Goal: Communication & Community: Answer question/provide support

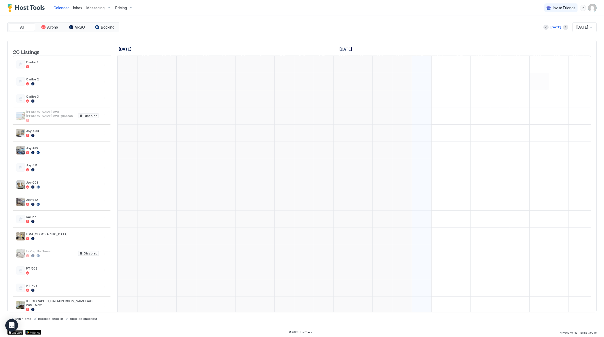
scroll to position [0, 294]
click at [80, 5] on link "Inbox" at bounding box center [77, 8] width 9 height 6
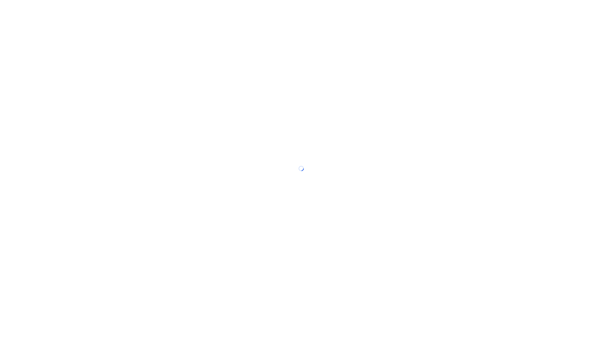
click at [79, 7] on div at bounding box center [302, 168] width 604 height 337
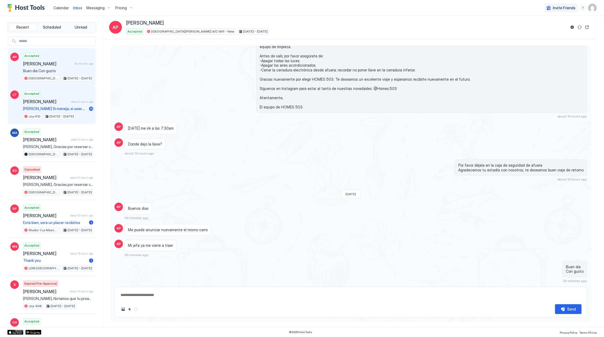
scroll to position [542, 0]
click at [56, 104] on span "[PERSON_NAME]" at bounding box center [46, 101] width 46 height 5
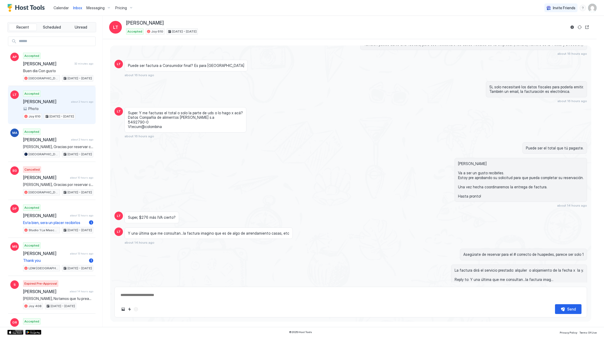
scroll to position [192, 0]
drag, startPoint x: 147, startPoint y: 125, endPoint x: 127, endPoint y: 125, distance: 20.9
click at [127, 125] on div "Super. Y me facturas el total o solo la parte de uds o lo hago x acá? Datos Com…" at bounding box center [185, 119] width 122 height 25
drag, startPoint x: 127, startPoint y: 125, endPoint x: 152, endPoint y: 124, distance: 25.2
click at [152, 124] on span "Super. Y me facturas el total o solo la parte de uds o lo hago x acá? Datos Com…" at bounding box center [185, 120] width 115 height 19
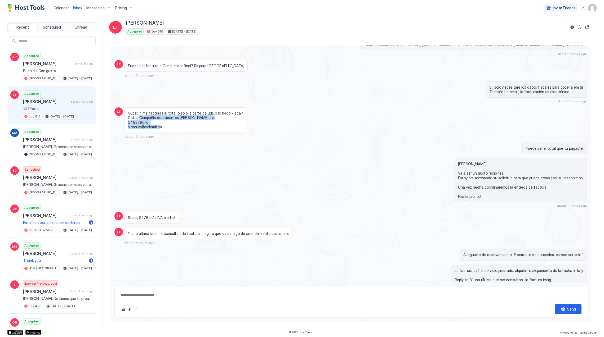
drag, startPoint x: 167, startPoint y: 128, endPoint x: 137, endPoint y: 120, distance: 31.3
click at [137, 120] on span "Super. Y me facturas el total o solo la parte de uds o lo hago x acá? Datos Com…" at bounding box center [185, 120] width 115 height 19
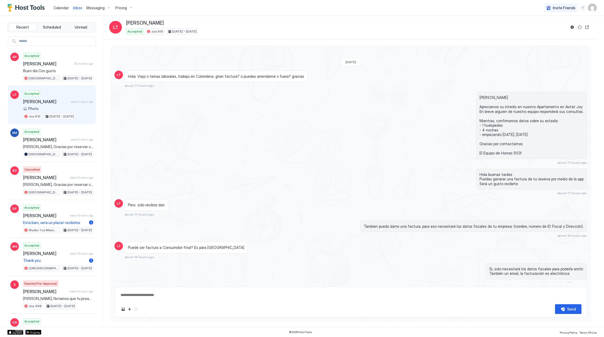
scroll to position [0, 0]
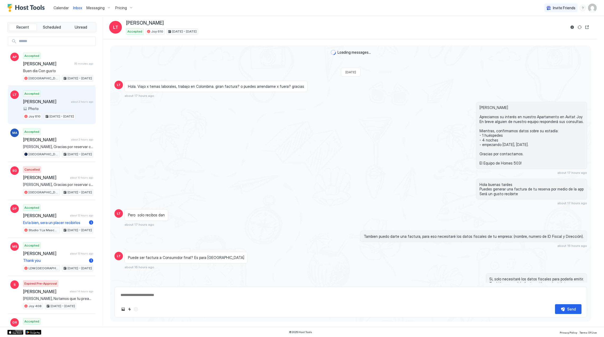
type textarea "*"
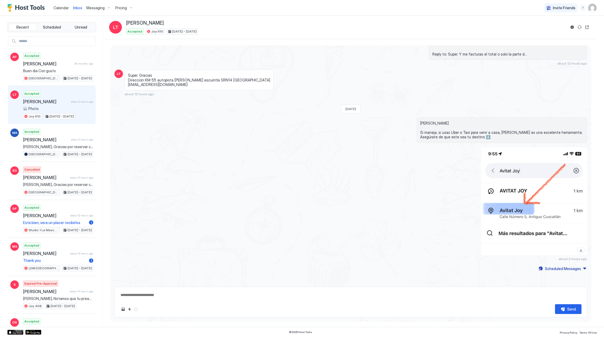
scroll to position [1125, 0]
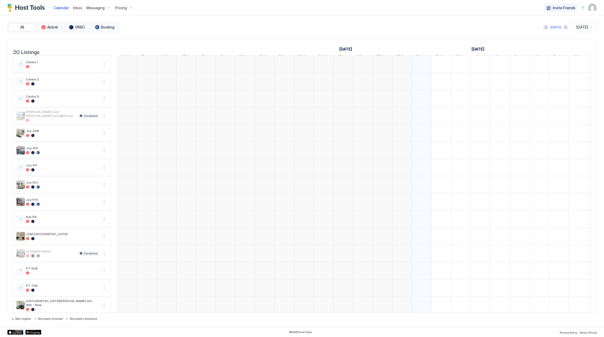
scroll to position [0, 294]
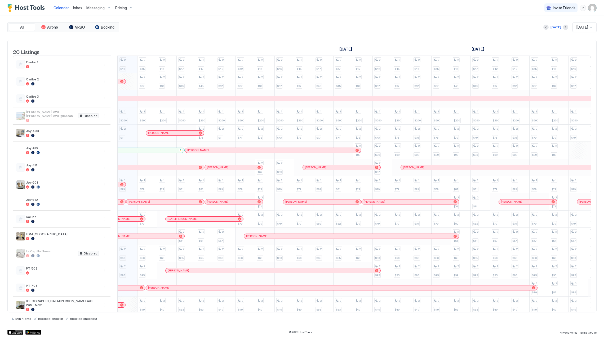
click at [74, 7] on span "Inbox" at bounding box center [77, 8] width 9 height 5
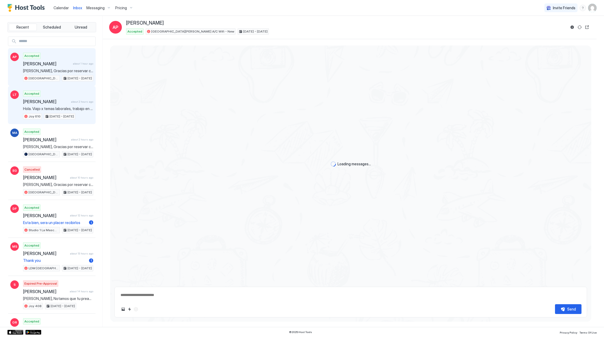
scroll to position [537, 0]
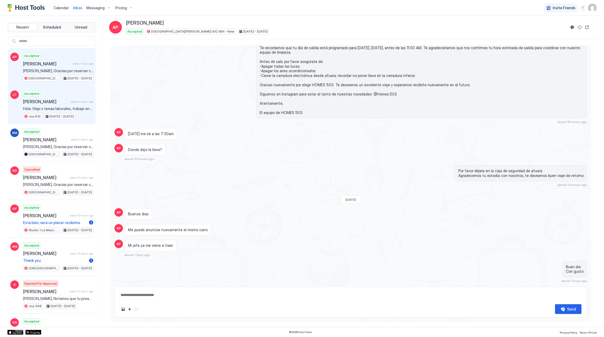
click at [52, 103] on span "[PERSON_NAME]" at bounding box center [46, 101] width 46 height 5
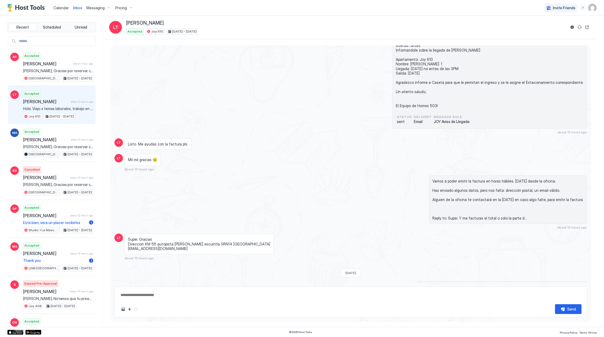
scroll to position [998, 0]
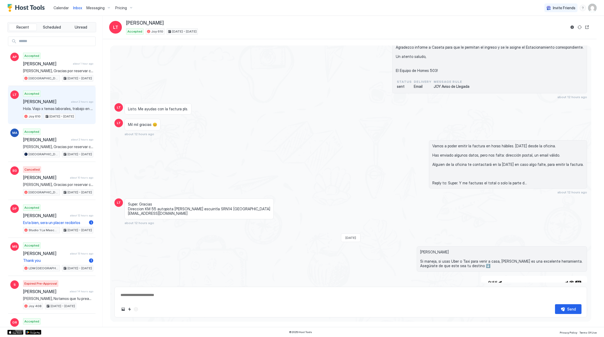
click at [32, 4] on img "Host Tools Logo" at bounding box center [27, 8] width 40 height 8
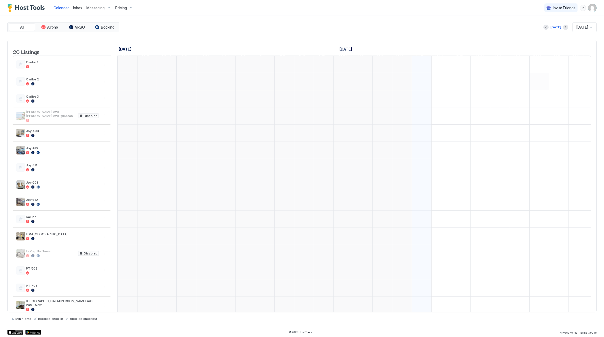
scroll to position [0, 294]
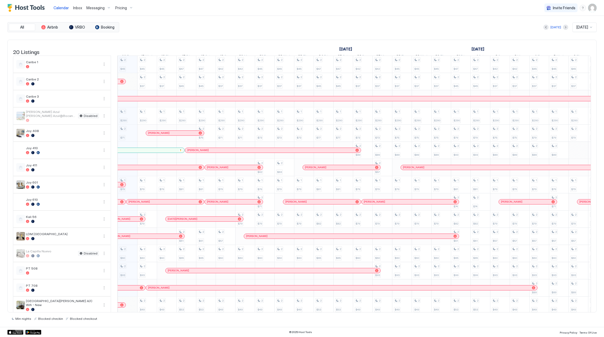
click at [145, 204] on div "[PERSON_NAME]" at bounding box center [162, 201] width 68 height 3
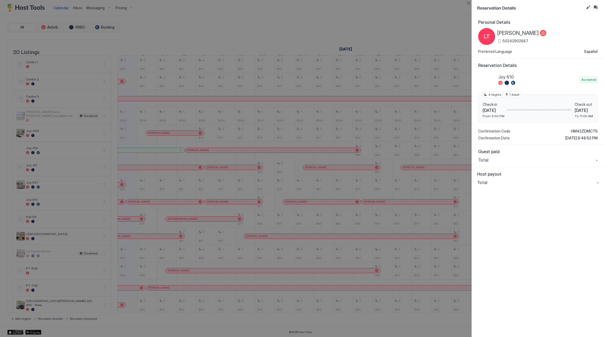
click at [595, 7] on button "Inbox" at bounding box center [595, 7] width 6 height 6
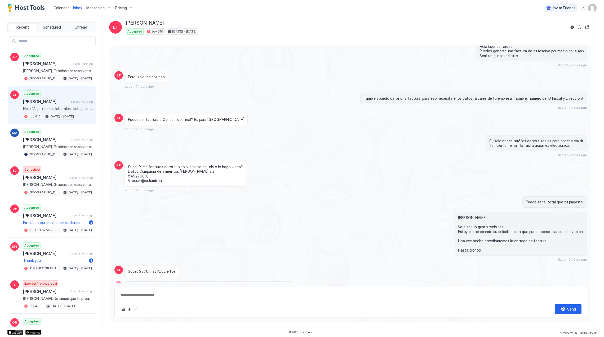
scroll to position [125, 0]
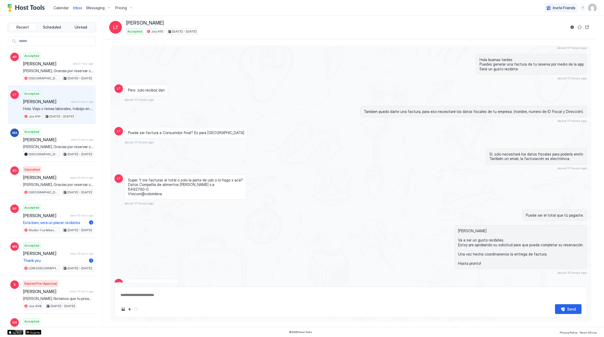
type textarea "*"
drag, startPoint x: 37, startPoint y: 2, endPoint x: 37, endPoint y: 5, distance: 2.7
click at [37, 2] on div "Calendar Inbox Messaging Pricing" at bounding box center [71, 8] width 128 height 16
click at [37, 10] on img "Host Tools Logo" at bounding box center [27, 8] width 40 height 8
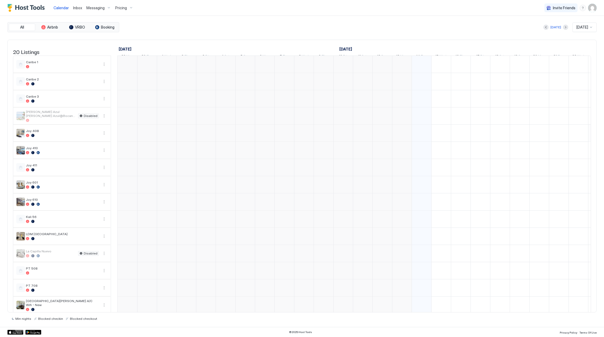
scroll to position [0, 294]
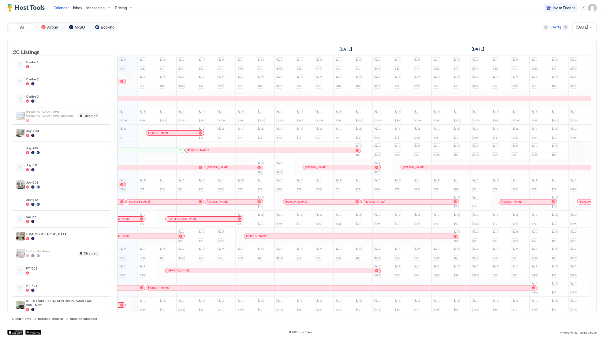
click at [152, 204] on div "[PERSON_NAME]" at bounding box center [162, 201] width 68 height 3
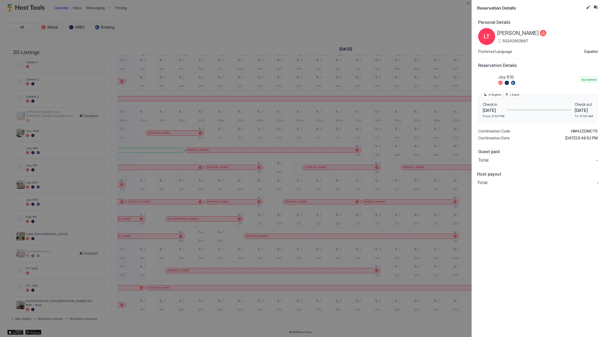
click at [520, 42] on span "50242902887" at bounding box center [515, 41] width 26 height 5
click at [120, 13] on div at bounding box center [302, 168] width 604 height 337
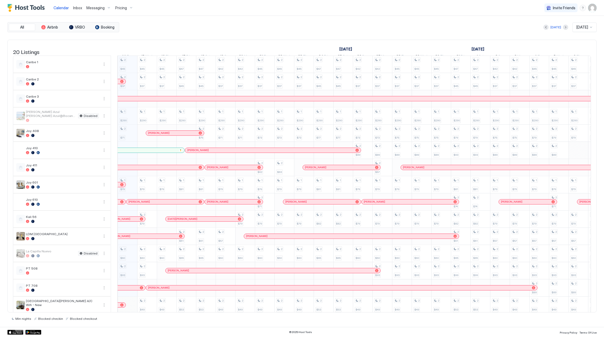
click at [118, 7] on span "Pricing" at bounding box center [121, 8] width 12 height 5
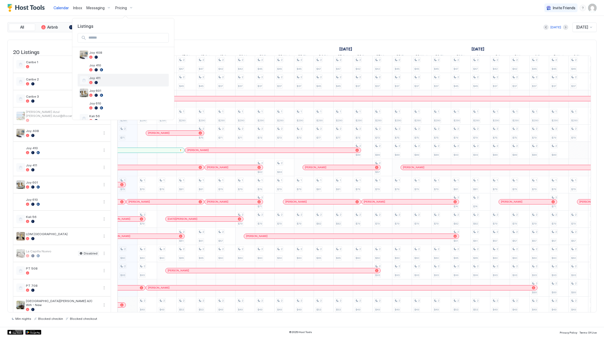
scroll to position [102, 0]
click at [122, 77] on div at bounding box center [127, 75] width 77 height 3
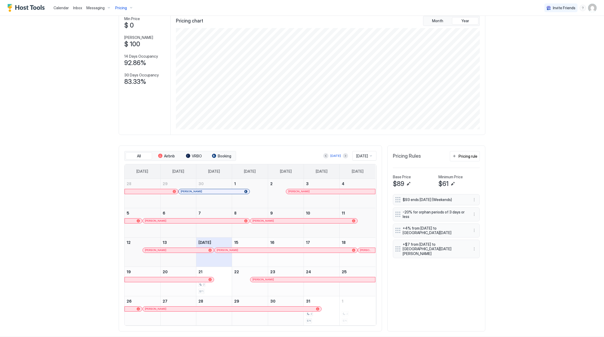
scroll to position [42, 0]
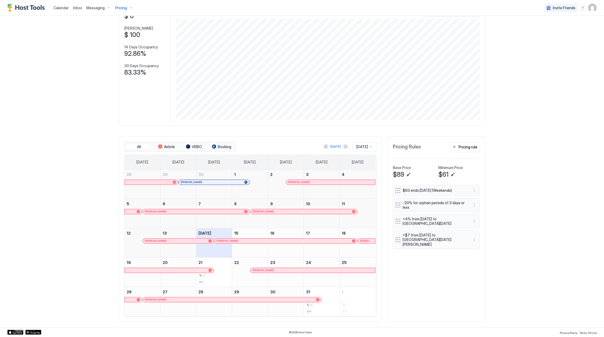
click at [318, 184] on div "[PERSON_NAME]" at bounding box center [330, 182] width 89 height 5
click at [301, 181] on span "[PERSON_NAME]" at bounding box center [298, 182] width 21 height 3
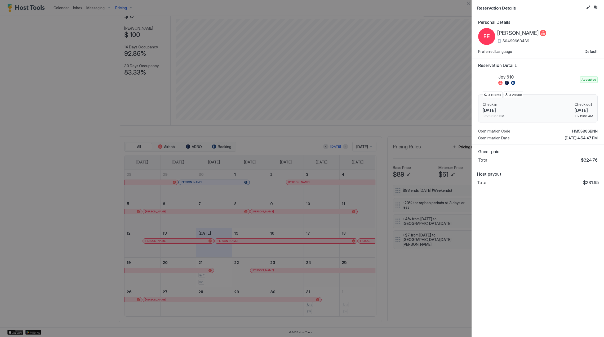
click at [583, 129] on span "HM5888SBNN" at bounding box center [584, 131] width 25 height 5
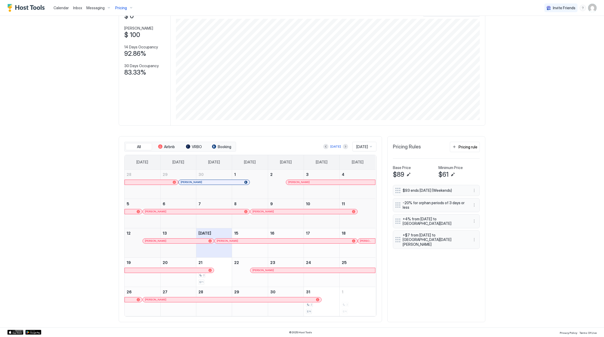
click at [172, 213] on div "[PERSON_NAME]" at bounding box center [193, 211] width 97 height 3
click at [274, 210] on div "[PERSON_NAME]" at bounding box center [300, 211] width 97 height 3
click at [164, 240] on div "[PERSON_NAME]" at bounding box center [175, 240] width 61 height 3
click at [275, 240] on div at bounding box center [277, 241] width 4 height 4
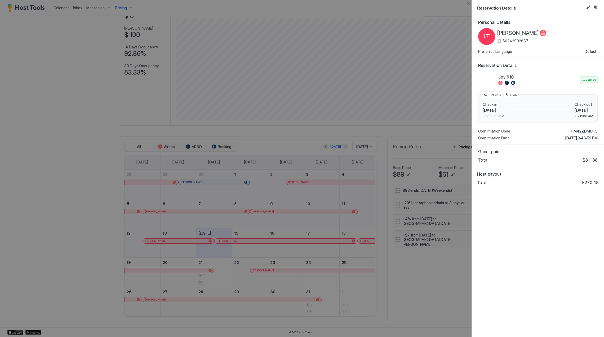
click at [521, 30] on span "[PERSON_NAME]" at bounding box center [518, 33] width 42 height 7
click at [582, 129] on span "HM42ZDMCT5" at bounding box center [584, 131] width 27 height 5
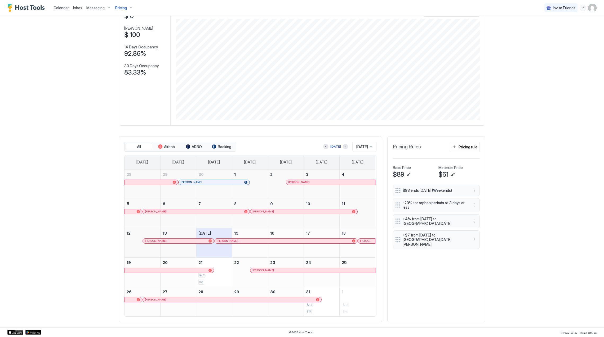
click at [361, 239] on div "[PERSON_NAME]" at bounding box center [366, 241] width 17 height 5
click at [258, 270] on span "[PERSON_NAME]" at bounding box center [262, 270] width 21 height 3
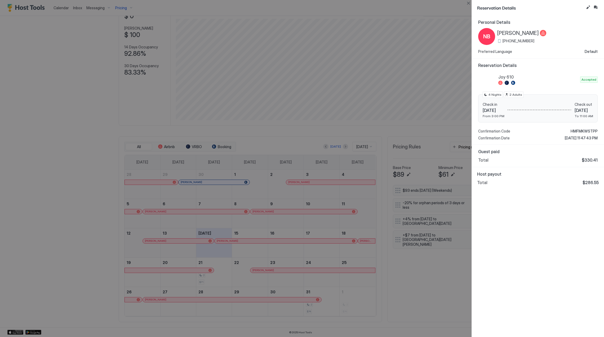
click at [509, 29] on div "NB [PERSON_NAME] [PHONE_NUMBER]" at bounding box center [512, 36] width 68 height 17
click at [509, 32] on span "[PERSON_NAME]" at bounding box center [518, 33] width 42 height 7
click at [586, 130] on span "HMFMKWSTPP" at bounding box center [583, 131] width 27 height 5
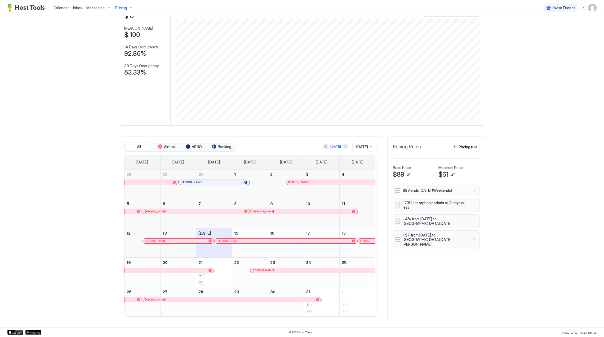
click at [227, 299] on div "[PERSON_NAME]" at bounding box center [229, 299] width 169 height 3
